Goal: Find specific page/section: Find specific page/section

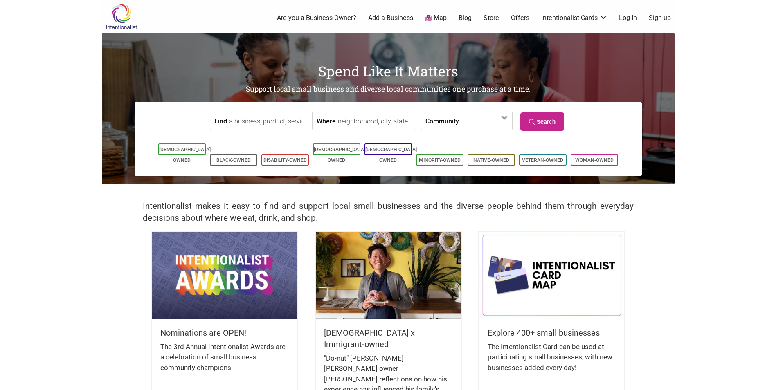
click at [348, 121] on input "Where" at bounding box center [375, 121] width 75 height 18
click at [242, 157] on link "Black-Owned" at bounding box center [233, 160] width 34 height 6
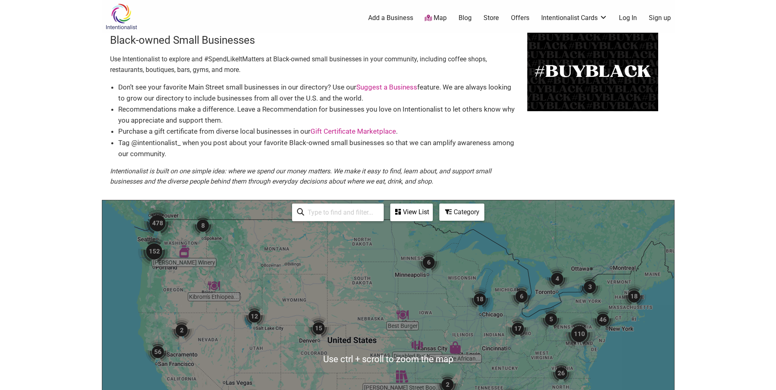
click at [117, 11] on img at bounding box center [121, 16] width 39 height 27
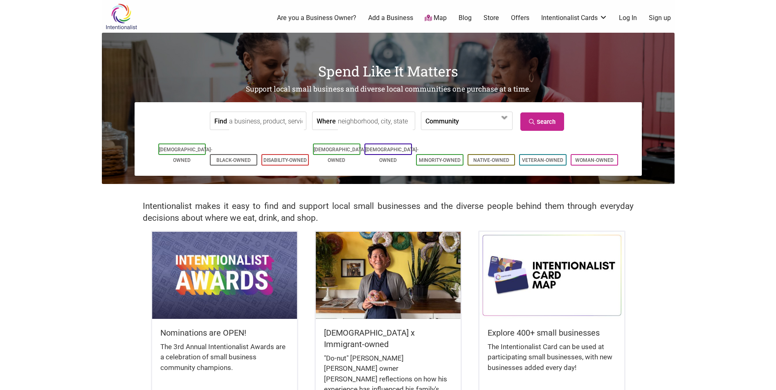
click at [688, 236] on body "× Menu 0 Are you a Business Owner? Add a Business Map Blog Store Offers Intenti…" at bounding box center [388, 195] width 776 height 390
